Goal: Communication & Community: Ask a question

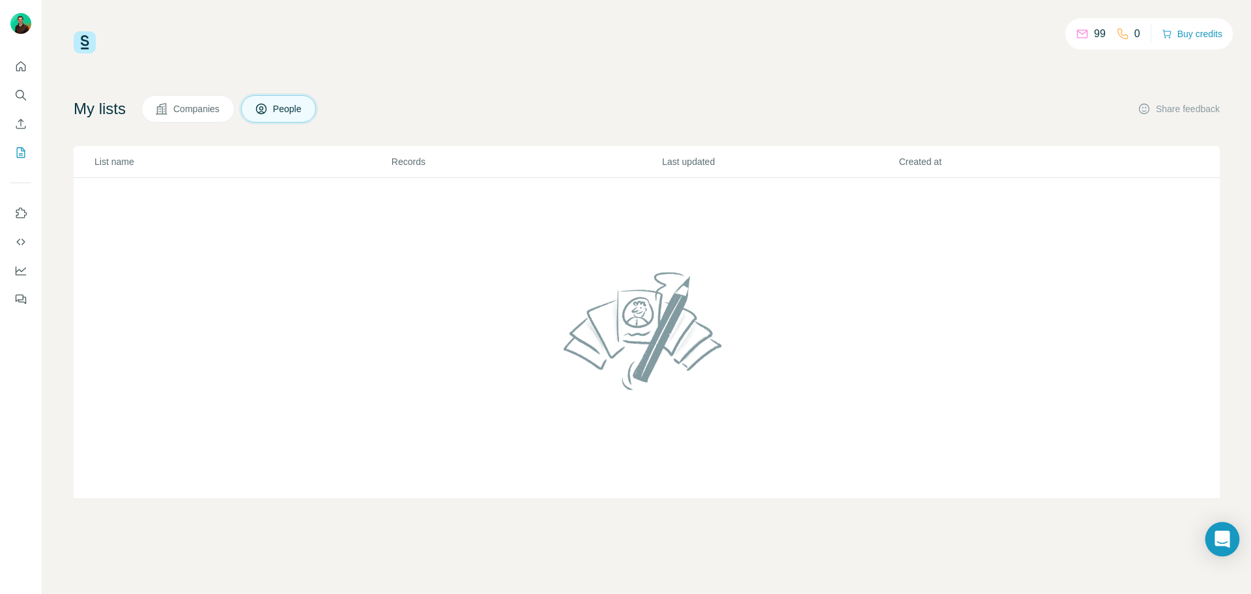
click at [1223, 547] on div "Open Intercom Messenger" at bounding box center [1223, 539] width 35 height 35
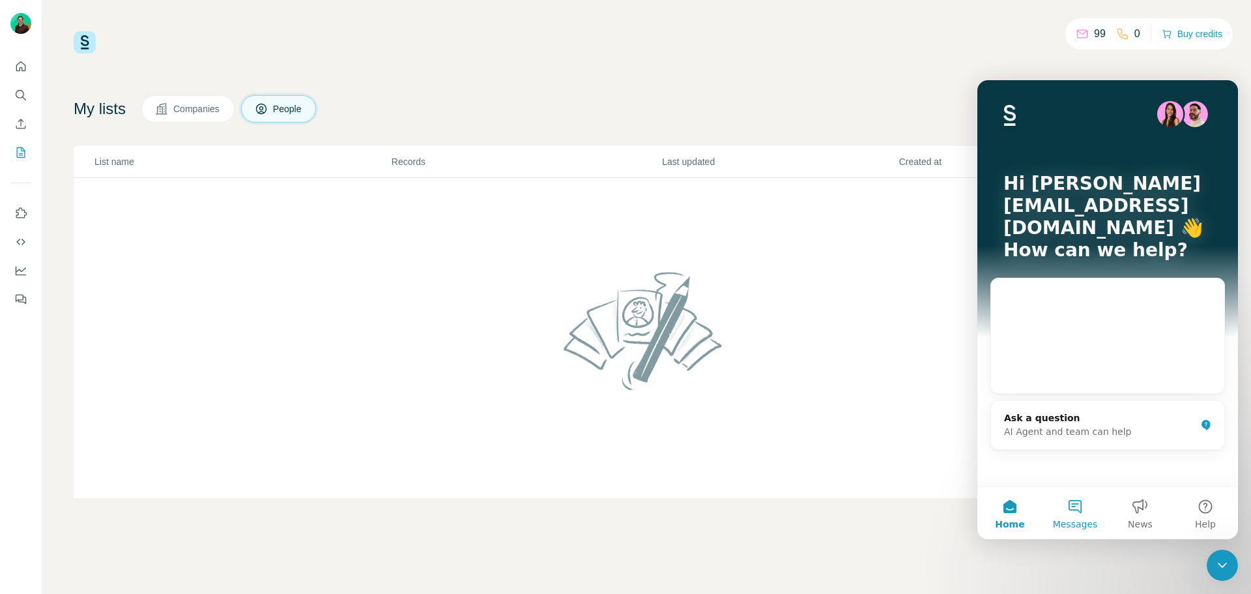
click at [1069, 514] on button "Messages" at bounding box center [1075, 513] width 65 height 52
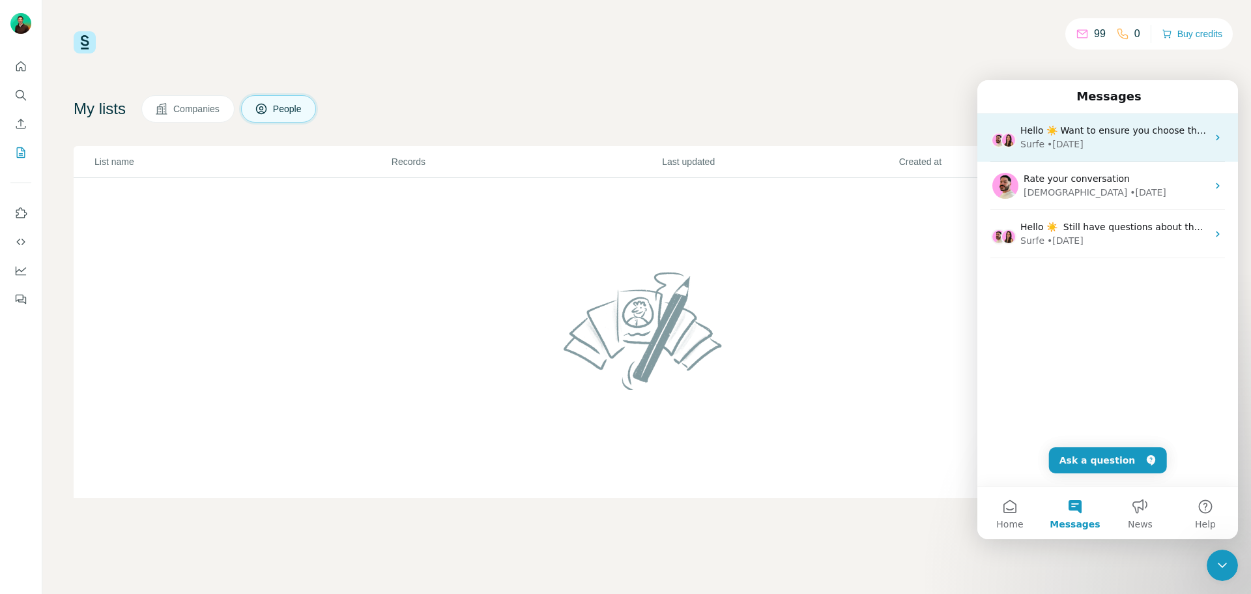
click at [1113, 137] on div "Hello ☀️ Want to ensure you choose the most suitable Surfe plan for you and you…" at bounding box center [1114, 131] width 187 height 14
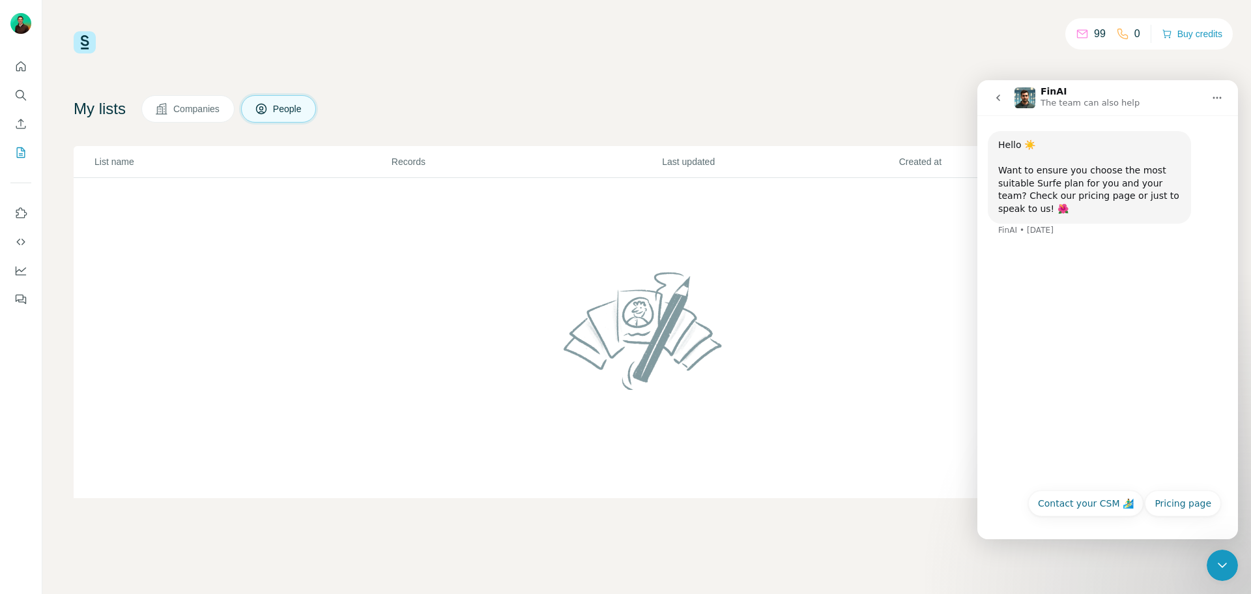
click at [991, 92] on button "go back" at bounding box center [998, 97] width 25 height 25
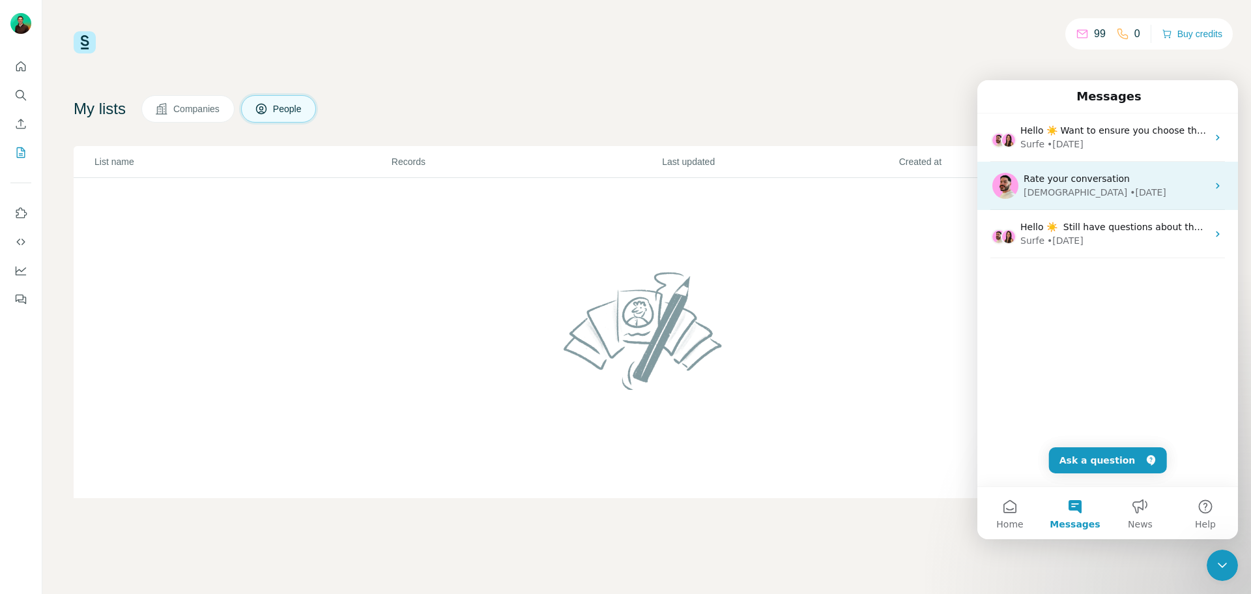
click at [1062, 179] on span "Rate your conversation" at bounding box center [1077, 178] width 106 height 10
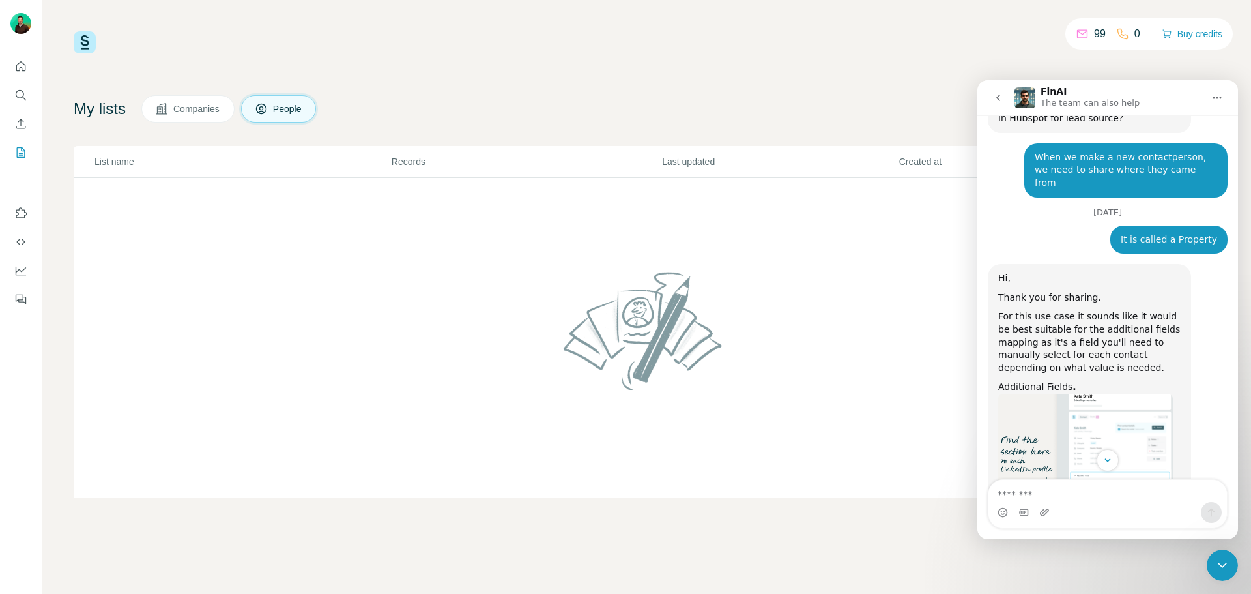
scroll to position [826, 0]
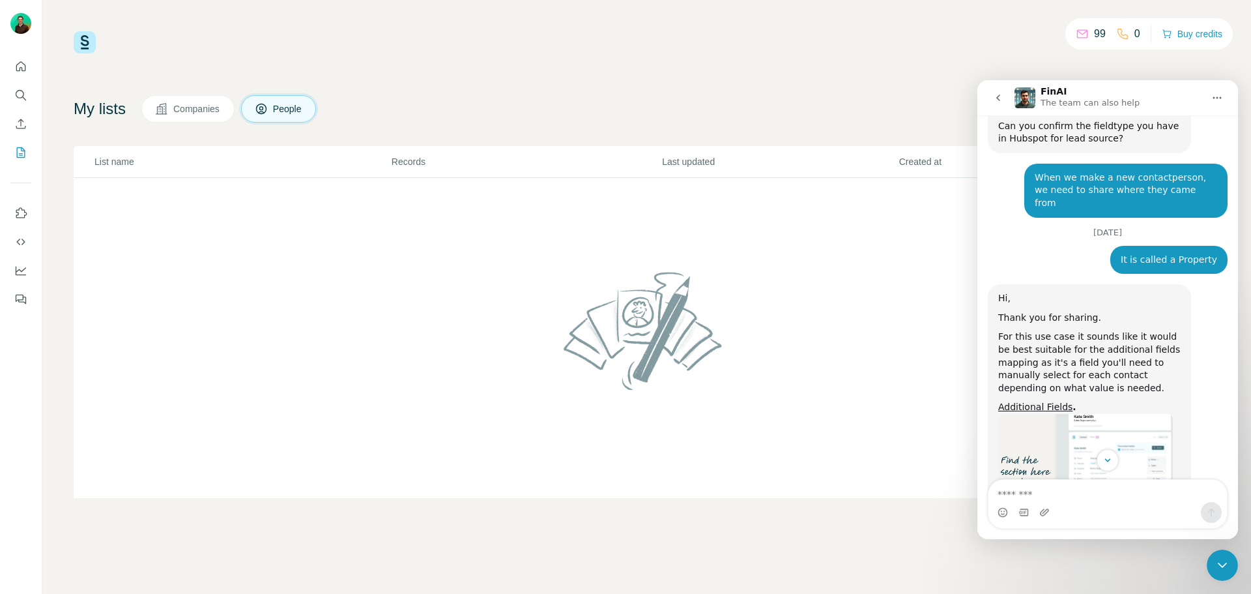
click at [1000, 94] on icon "go back" at bounding box center [998, 98] width 10 height 10
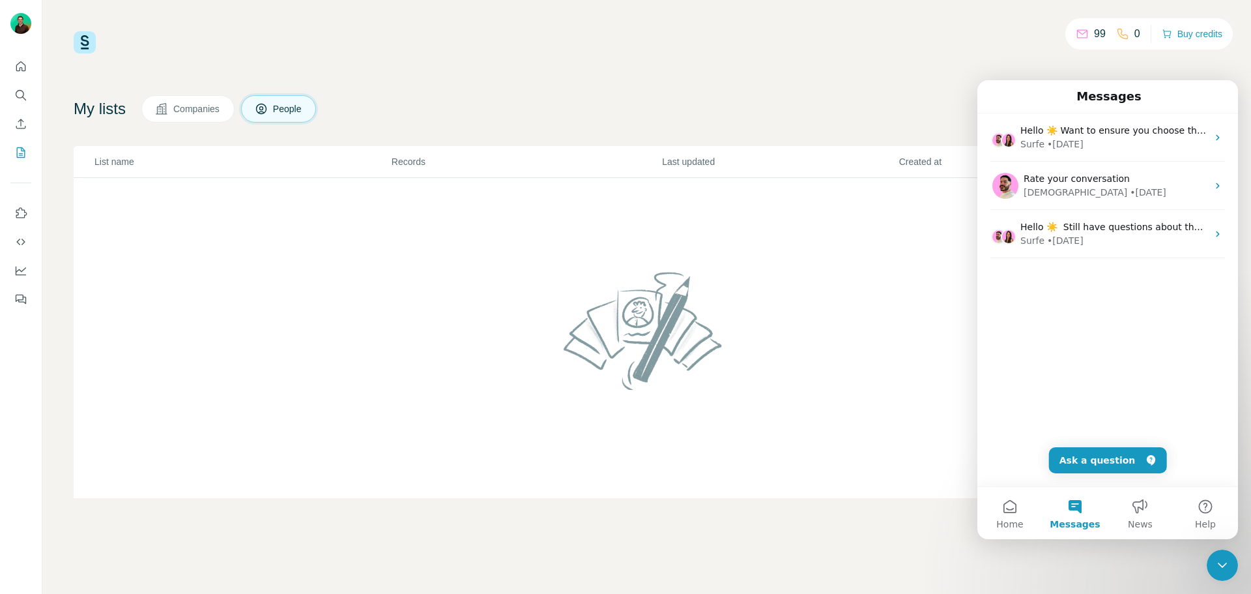
scroll to position [0, 0]
click at [1131, 456] on button "Ask a question" at bounding box center [1108, 460] width 118 height 26
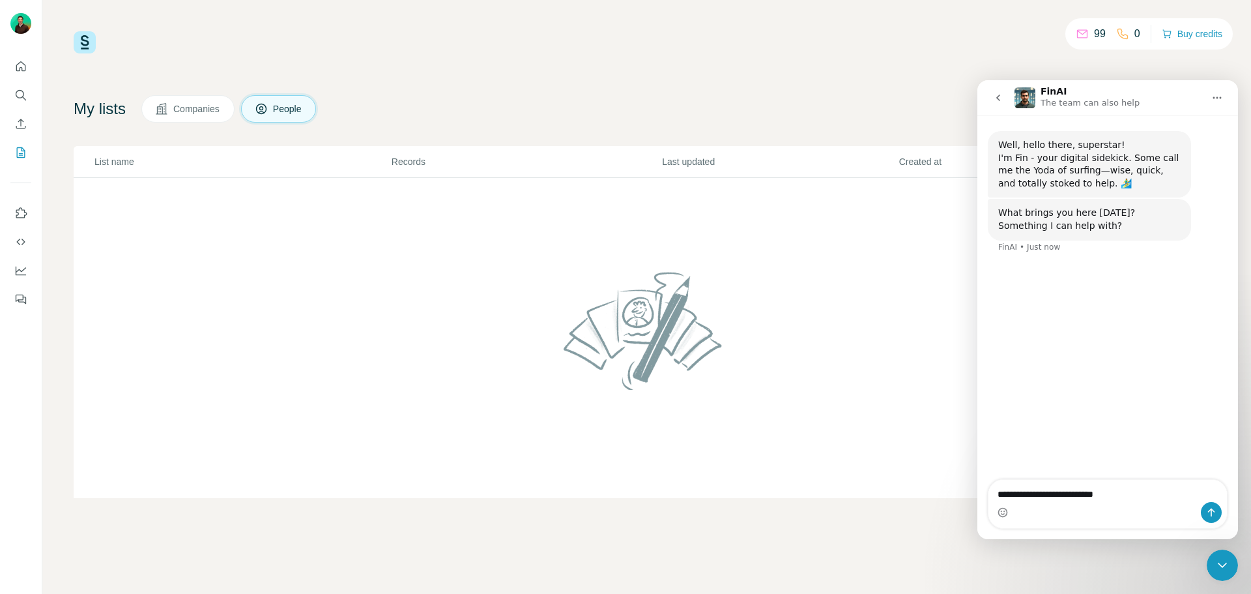
type textarea "**********"
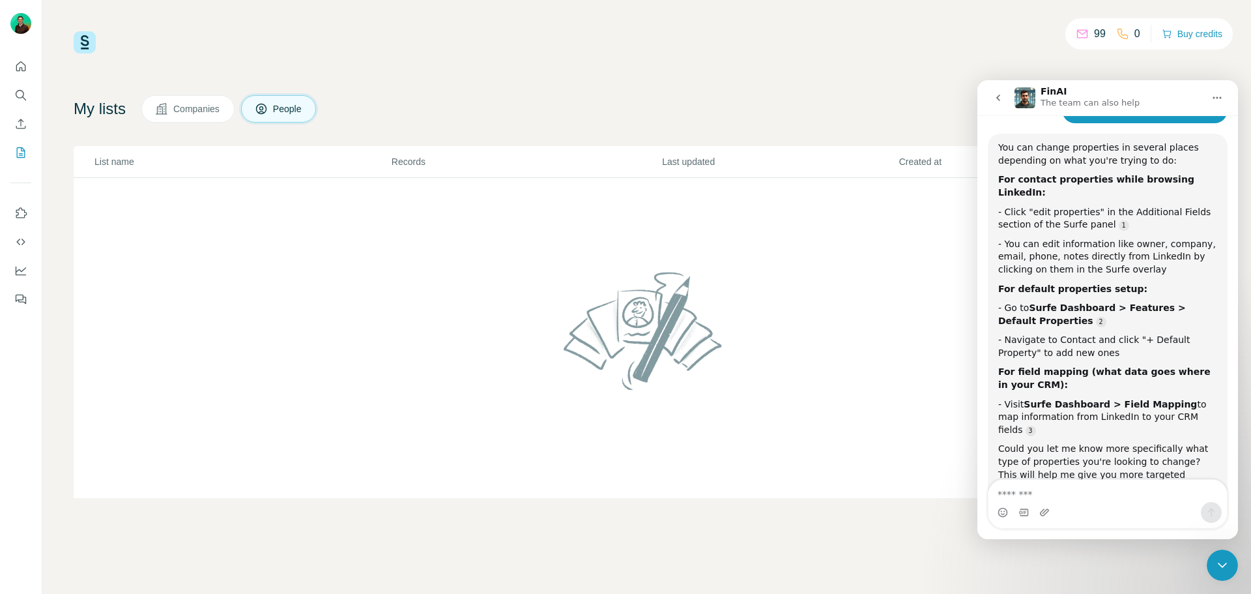
scroll to position [166, 0]
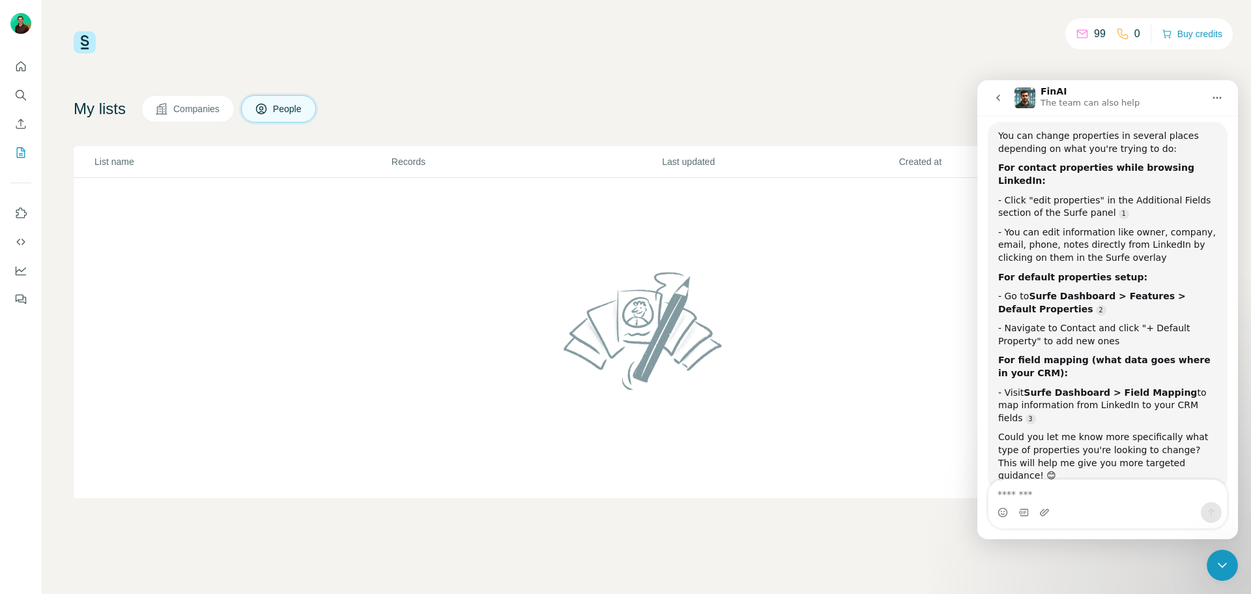
drag, startPoint x: 1139, startPoint y: 94, endPoint x: 1150, endPoint y: 94, distance: 11.1
click at [1150, 94] on div "FinAI The team can also help" at bounding box center [1109, 98] width 189 height 23
click at [22, 268] on icon "Dashboard" at bounding box center [20, 270] width 13 height 13
